Goal: Find specific page/section: Find specific page/section

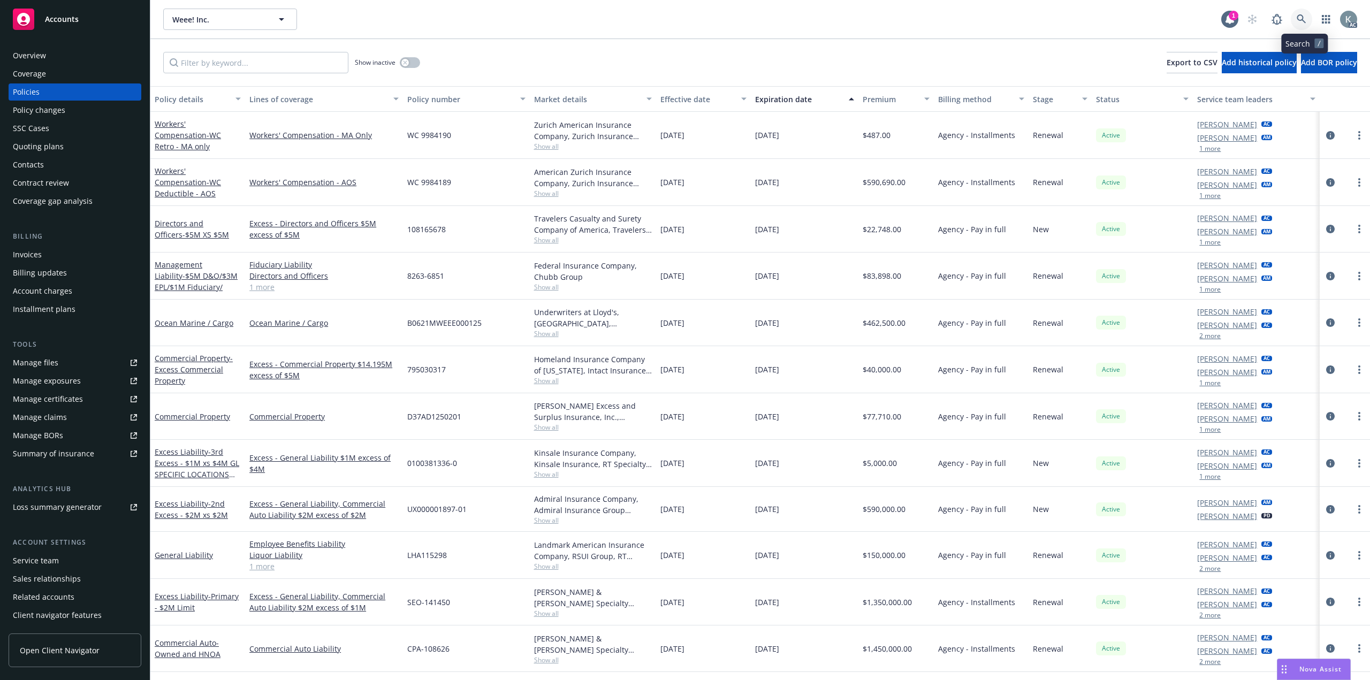
click at [1305, 18] on icon at bounding box center [1300, 18] width 9 height 9
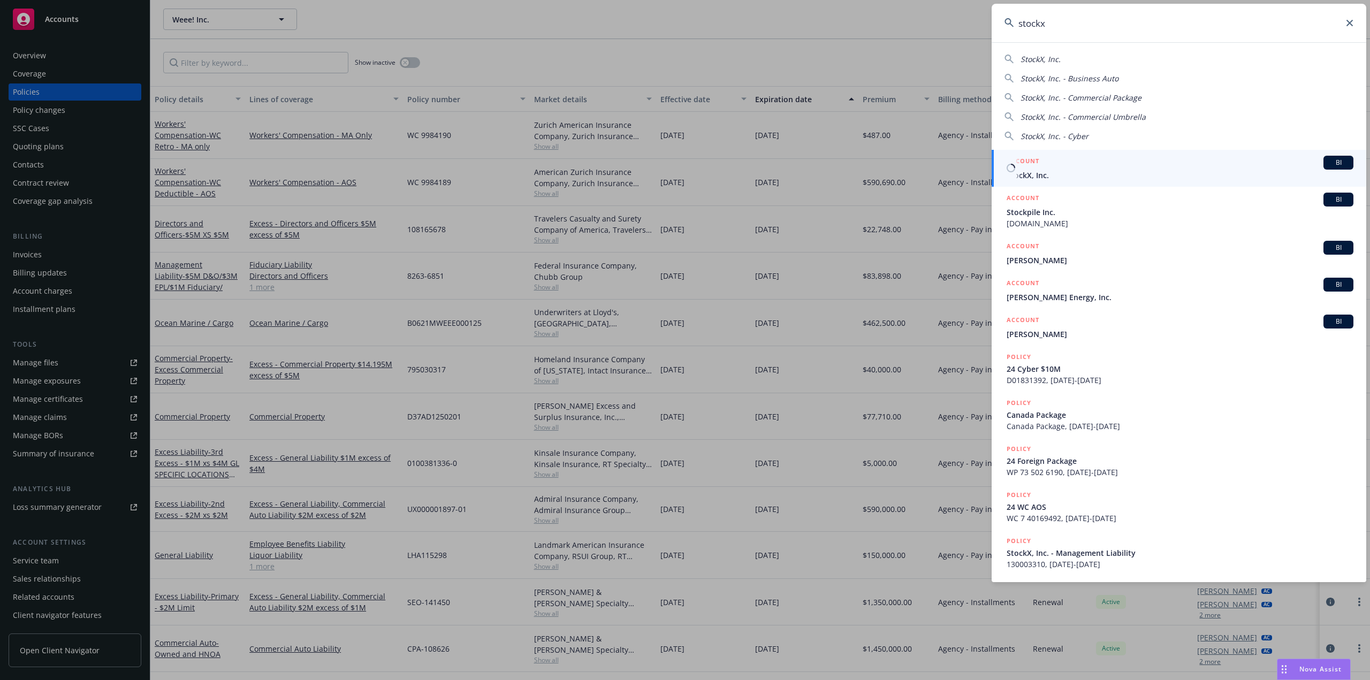
type input "stockx"
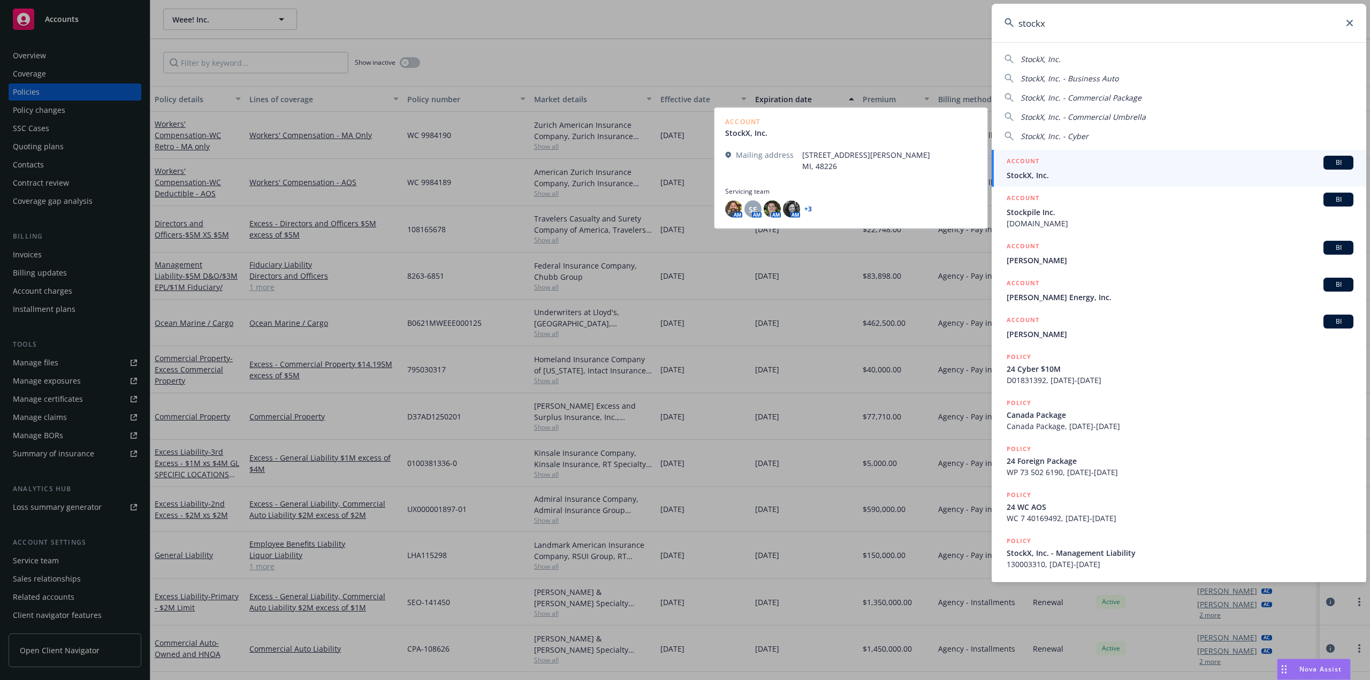
click at [1134, 176] on span "StockX, Inc." at bounding box center [1179, 175] width 347 height 11
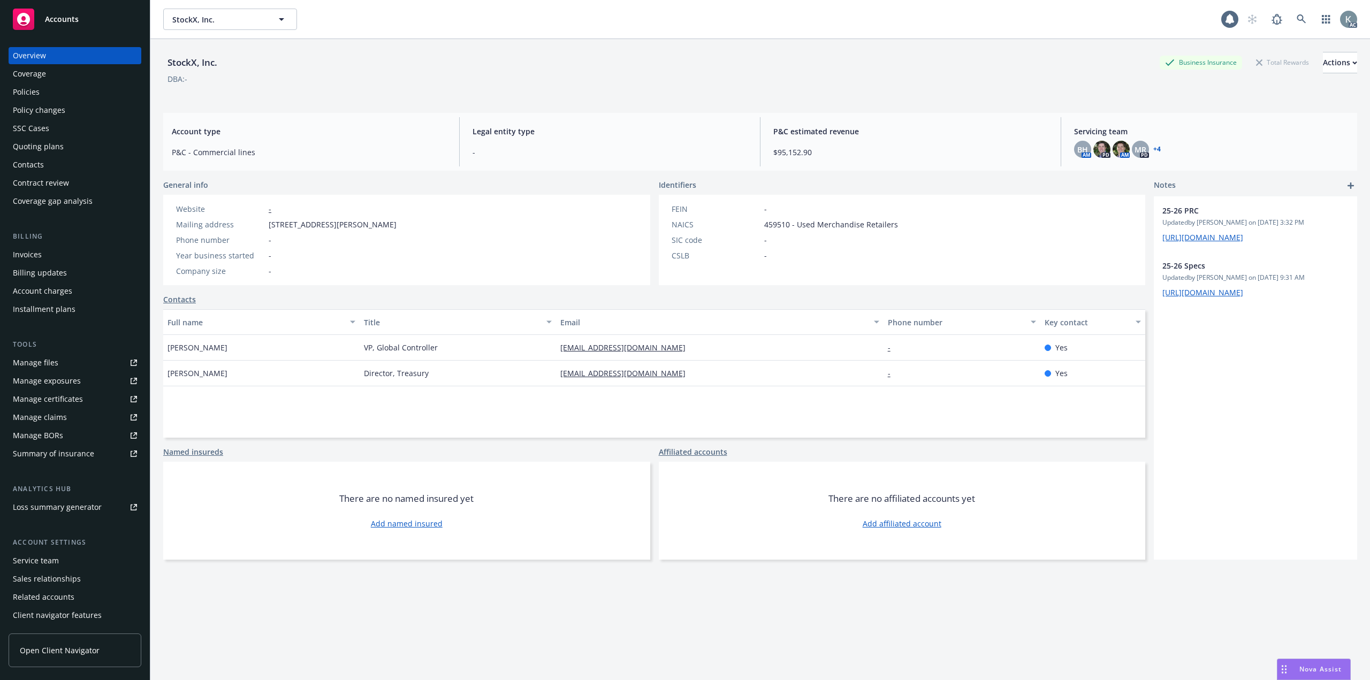
click at [82, 354] on link "Manage files" at bounding box center [75, 362] width 133 height 17
click at [114, 86] on div "Policies" at bounding box center [75, 91] width 124 height 17
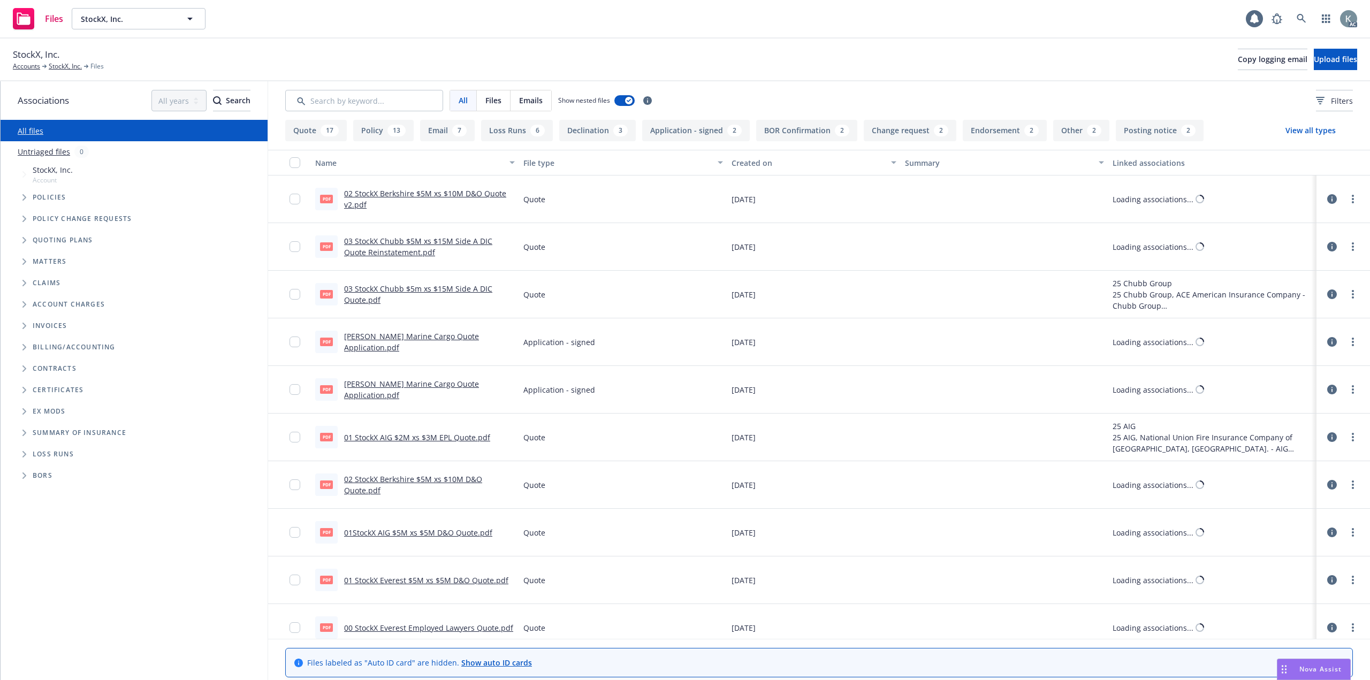
click at [370, 94] on input "Search by keyword..." at bounding box center [364, 100] width 158 height 21
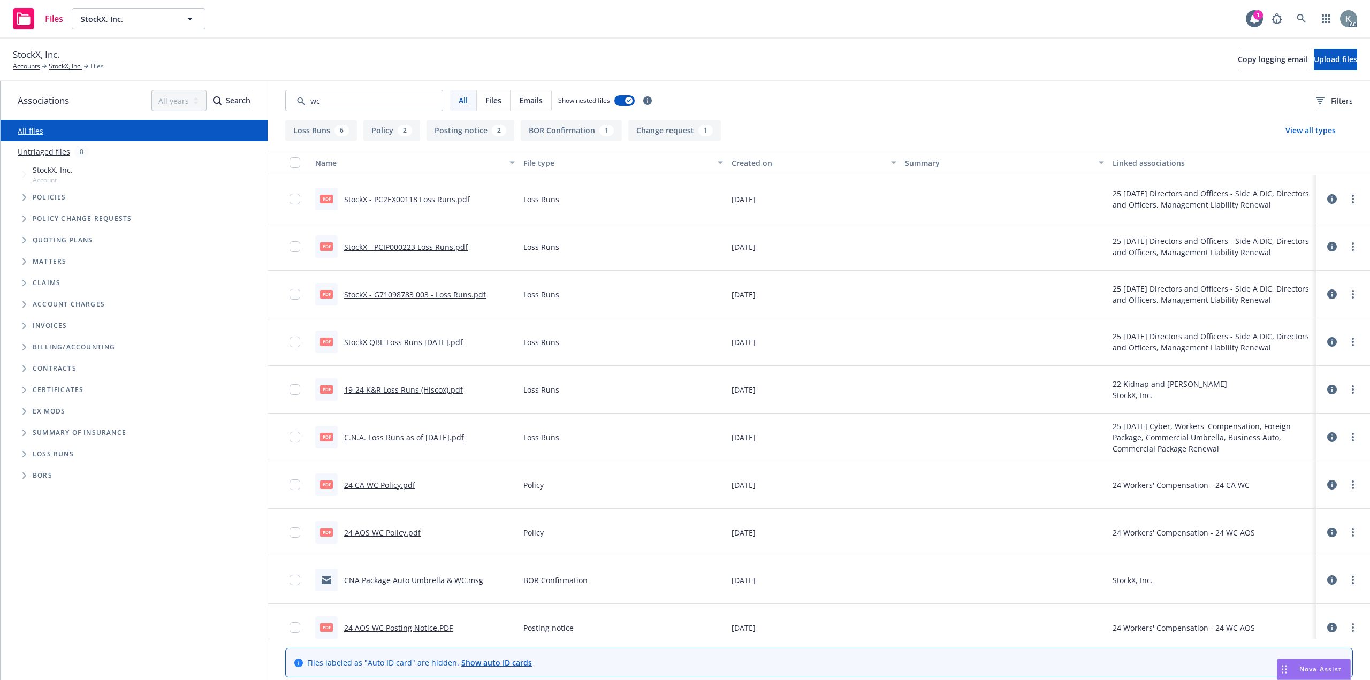
type input "w"
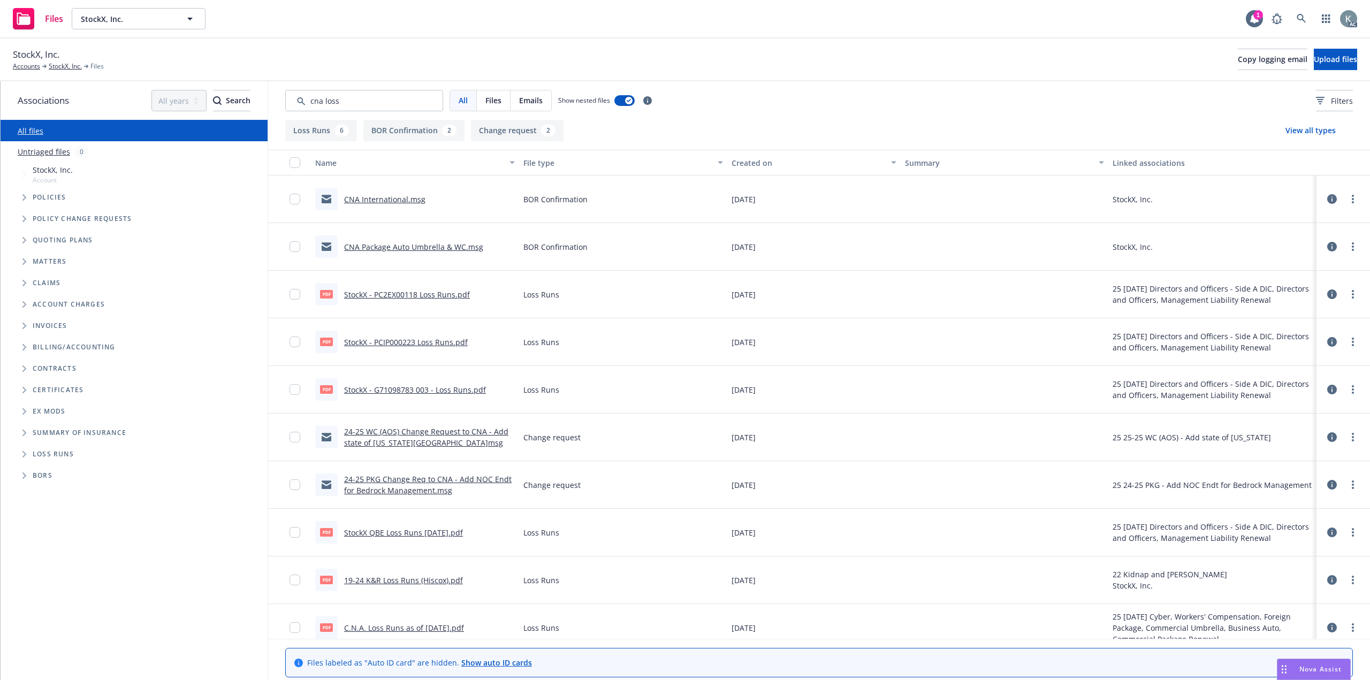
type input "cna loss"
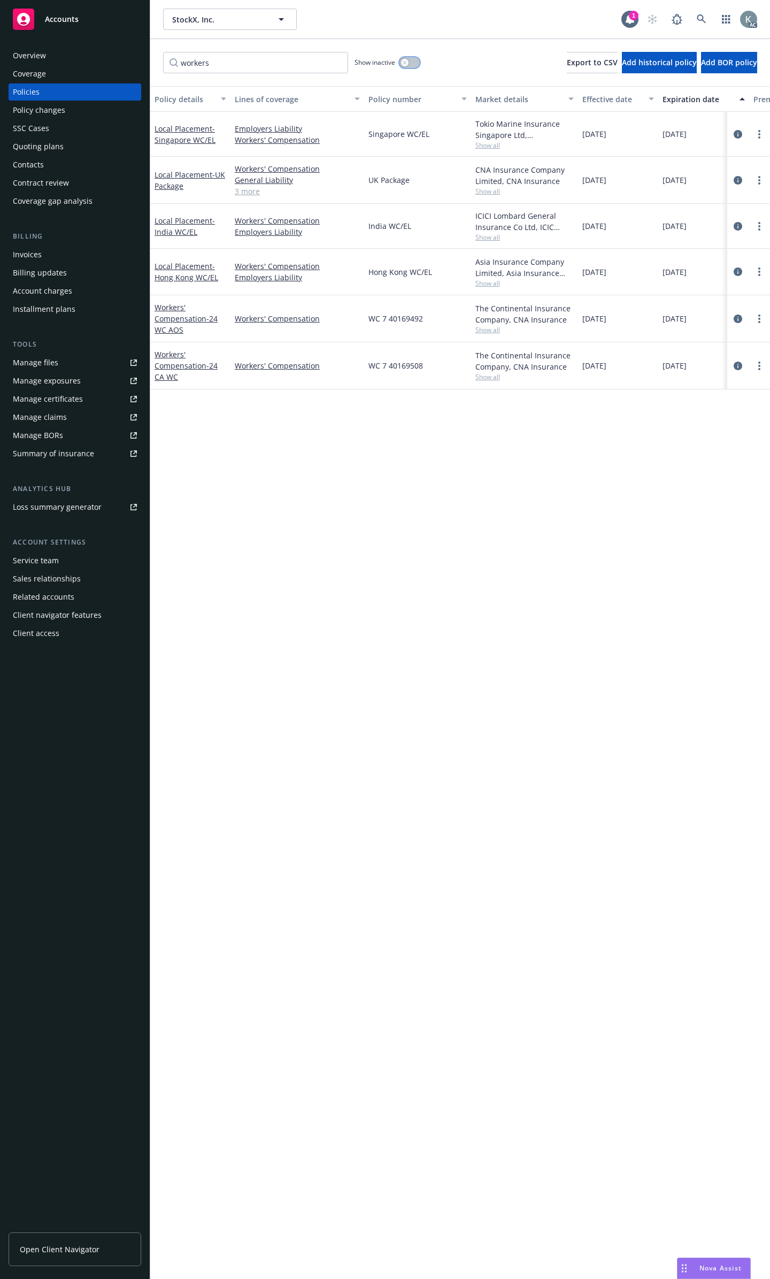
click at [414, 57] on button "button" at bounding box center [410, 62] width 20 height 11
